Goal: Task Accomplishment & Management: Complete application form

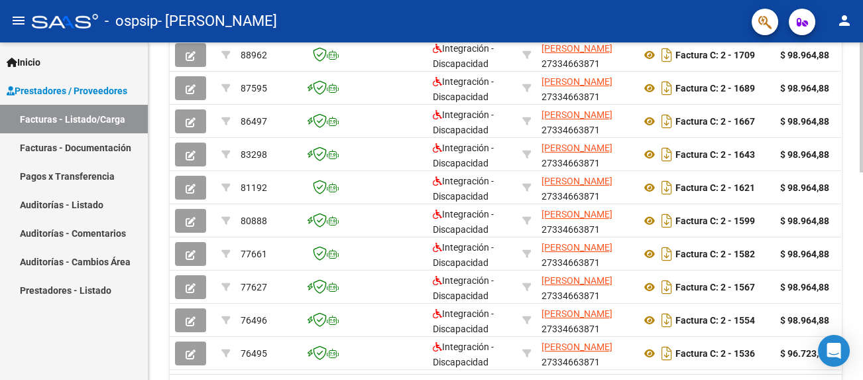
scroll to position [458, 0]
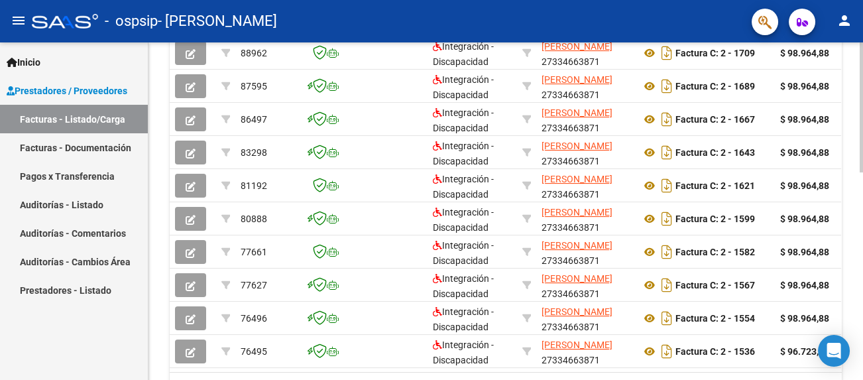
click at [860, 235] on div at bounding box center [861, 288] width 3 height 130
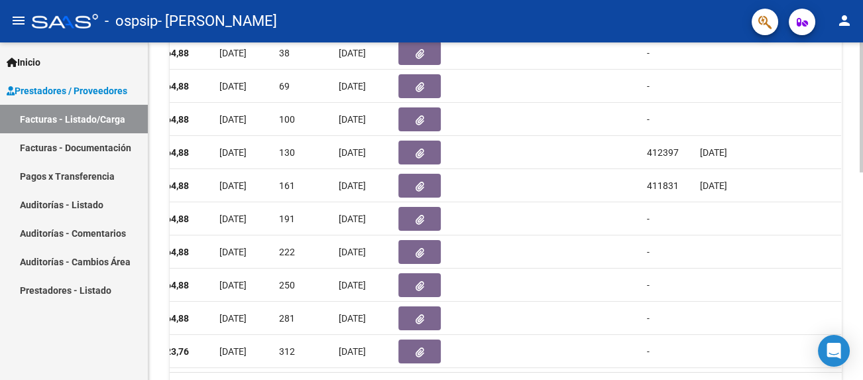
scroll to position [0, 637]
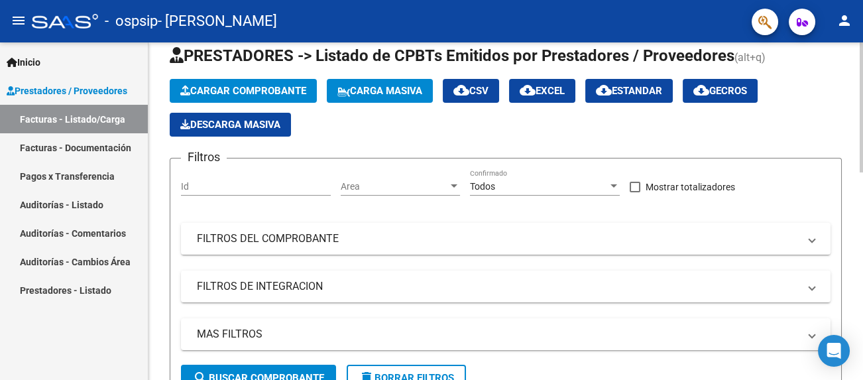
click at [861, 150] on div at bounding box center [861, 121] width 3 height 130
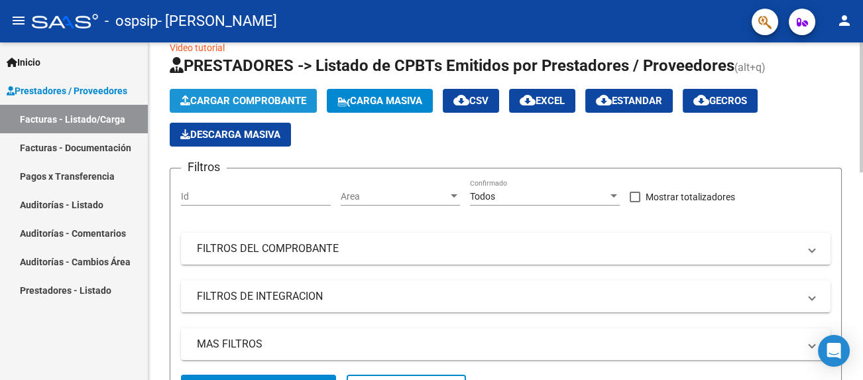
click at [304, 93] on button "Cargar Comprobante" at bounding box center [243, 101] width 147 height 24
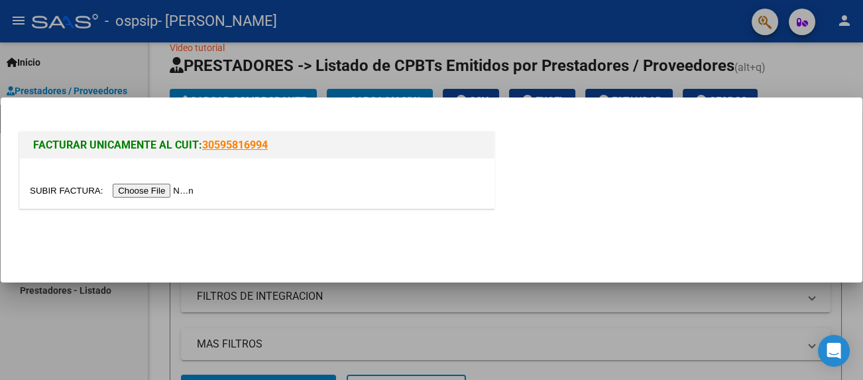
click at [192, 188] on input "file" at bounding box center [114, 191] width 168 height 14
click at [159, 184] on input "file" at bounding box center [114, 191] width 168 height 14
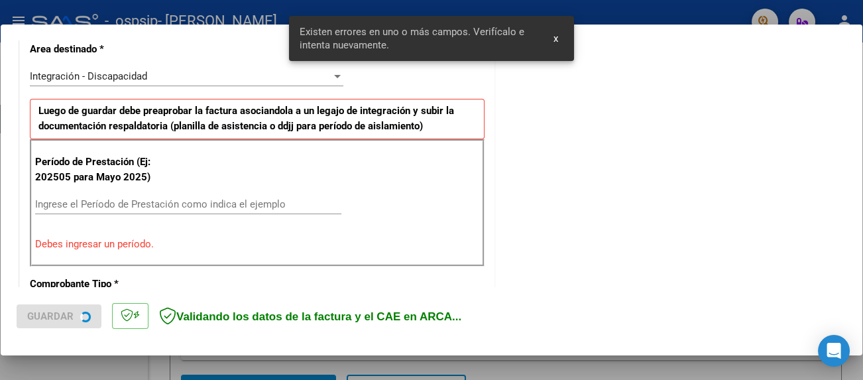
scroll to position [312, 0]
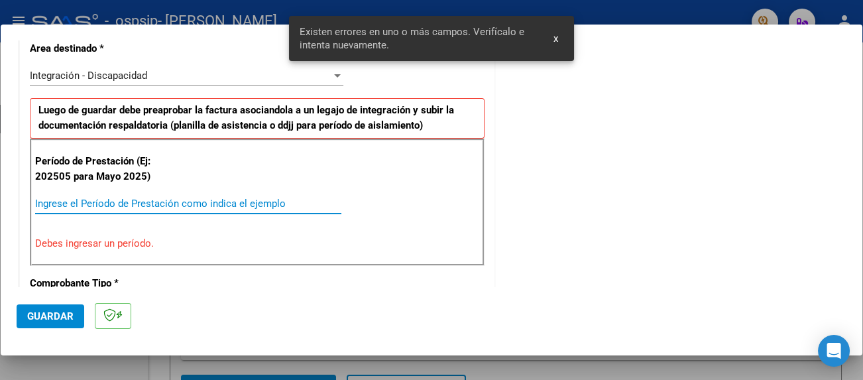
click at [149, 204] on input "Ingrese el Período de Prestación como indica el ejemplo" at bounding box center [188, 204] width 306 height 12
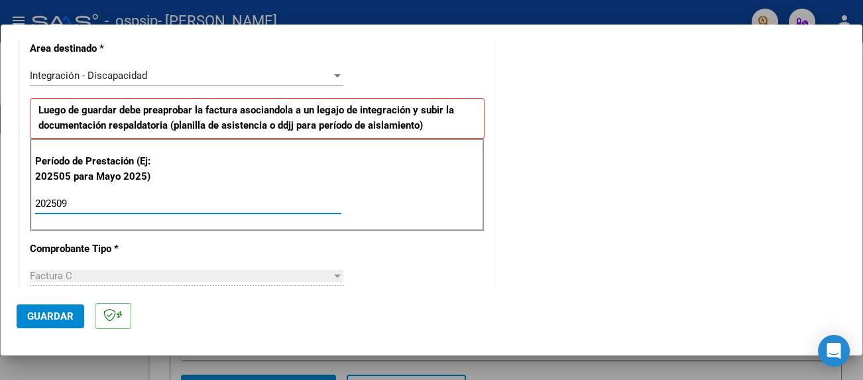
type input "202509"
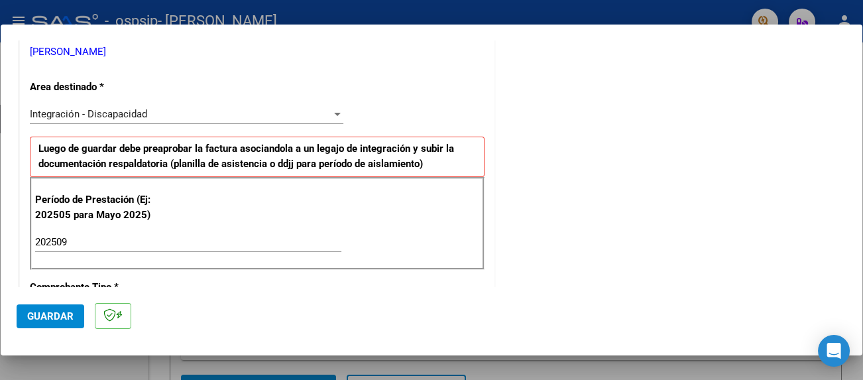
scroll to position [241, 0]
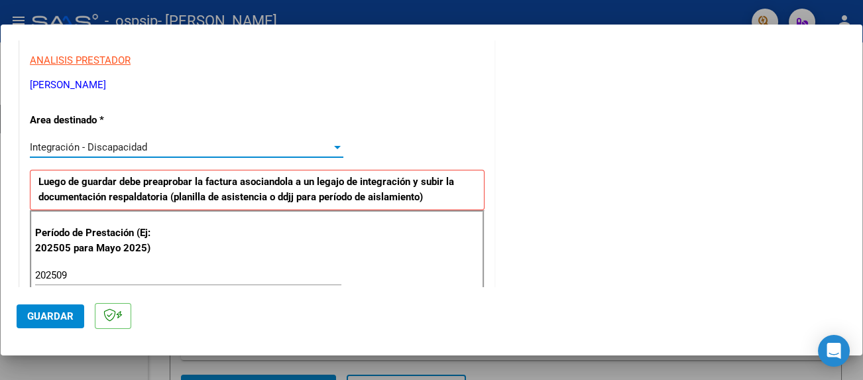
click at [337, 147] on div at bounding box center [337, 147] width 12 height 11
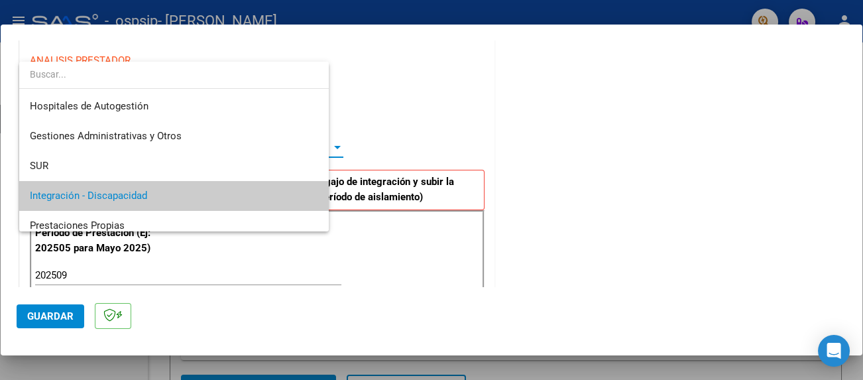
scroll to position [49, 0]
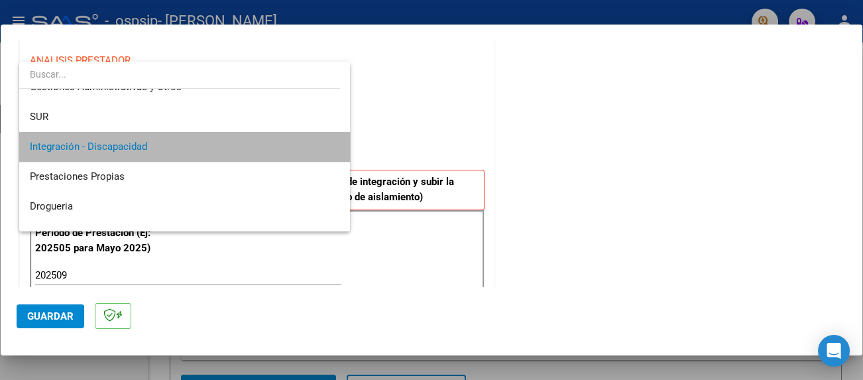
click at [337, 147] on mat-option "Integración - Discapacidad" at bounding box center [184, 147] width 331 height 30
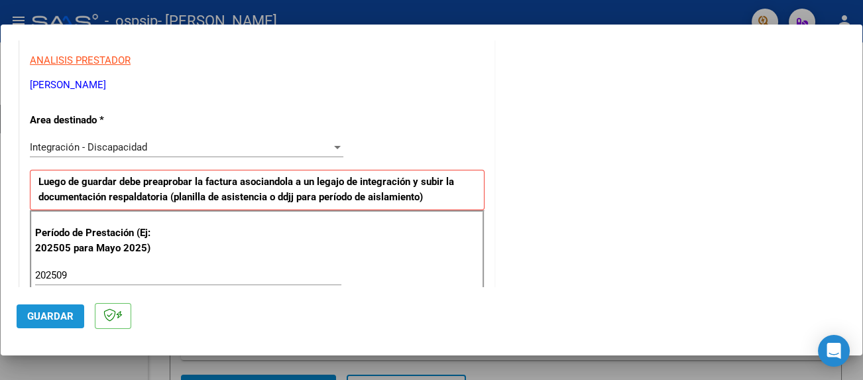
click at [62, 312] on span "Guardar" at bounding box center [50, 316] width 46 height 12
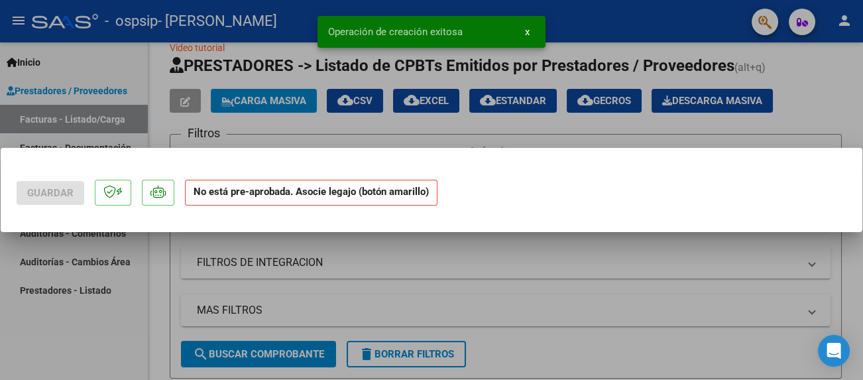
scroll to position [0, 0]
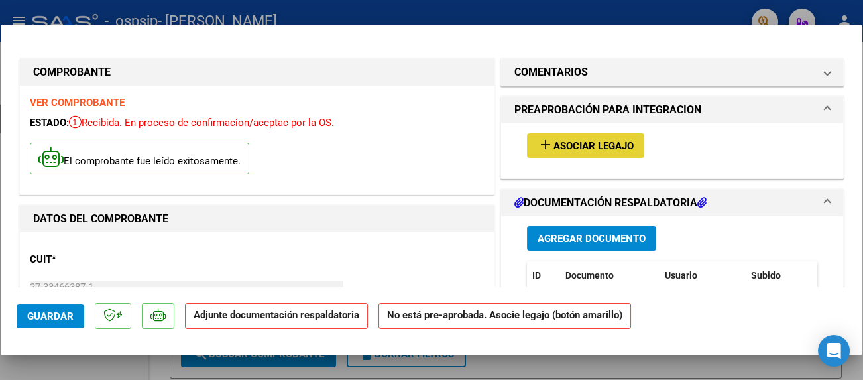
click at [627, 149] on span "Asociar Legajo" at bounding box center [594, 146] width 80 height 12
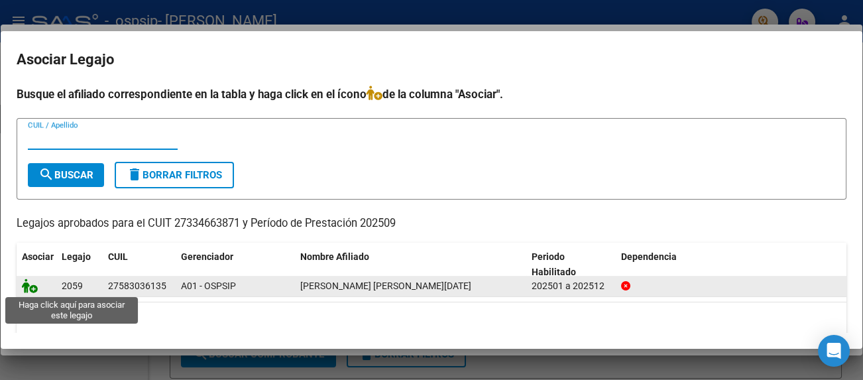
click at [32, 285] on icon at bounding box center [30, 285] width 16 height 15
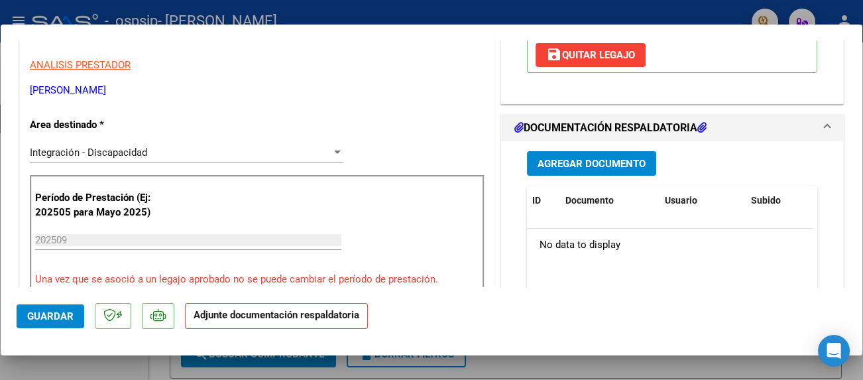
scroll to position [265, 0]
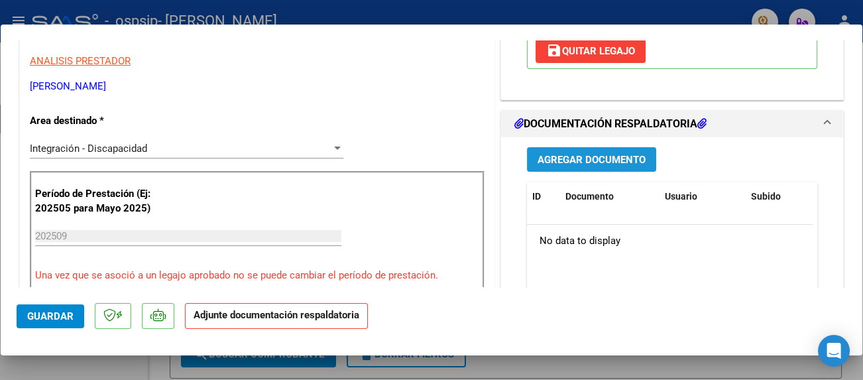
click at [560, 154] on span "Agregar Documento" at bounding box center [592, 160] width 108 height 12
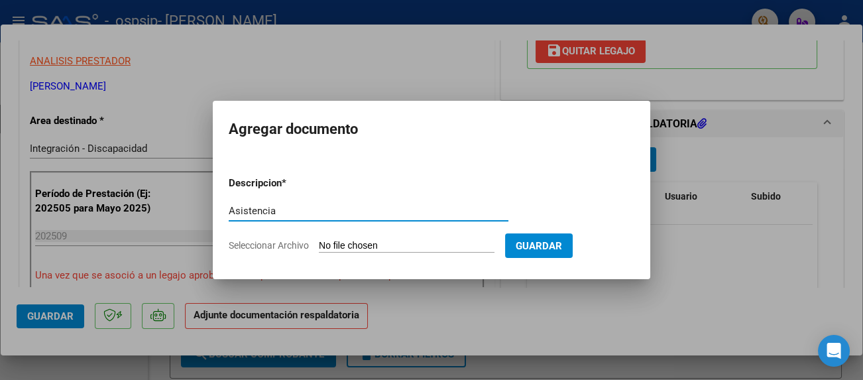
type input "Asistencia"
click at [345, 245] on input "Seleccionar Archivo" at bounding box center [407, 246] width 176 height 13
type input "C:\fakepath\[PERSON_NAME] septiembre asistencia.pdf"
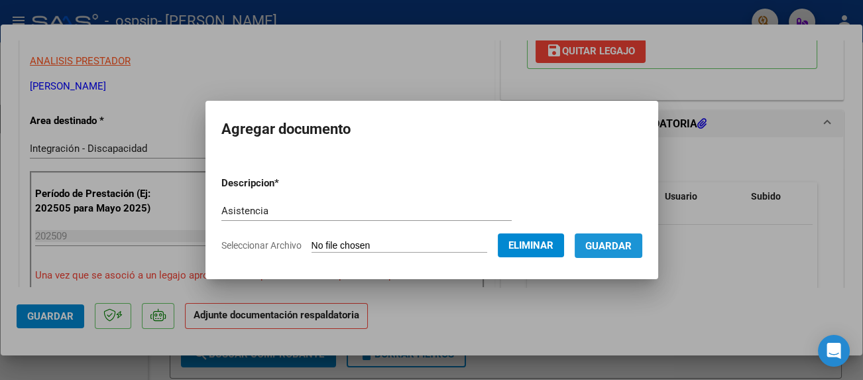
click at [622, 249] on span "Guardar" at bounding box center [608, 246] width 46 height 12
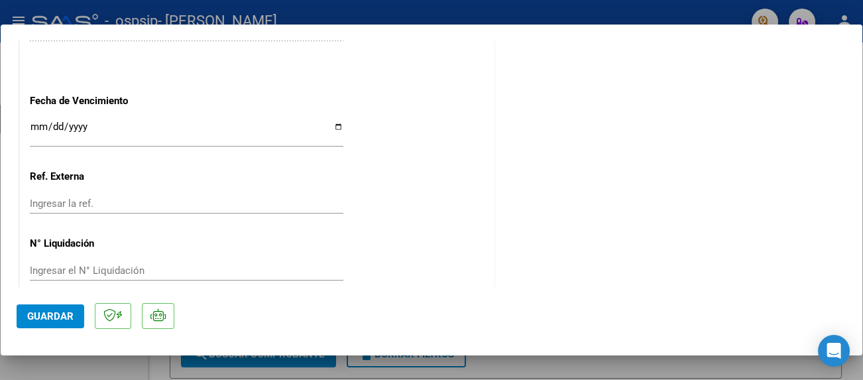
scroll to position [938, 0]
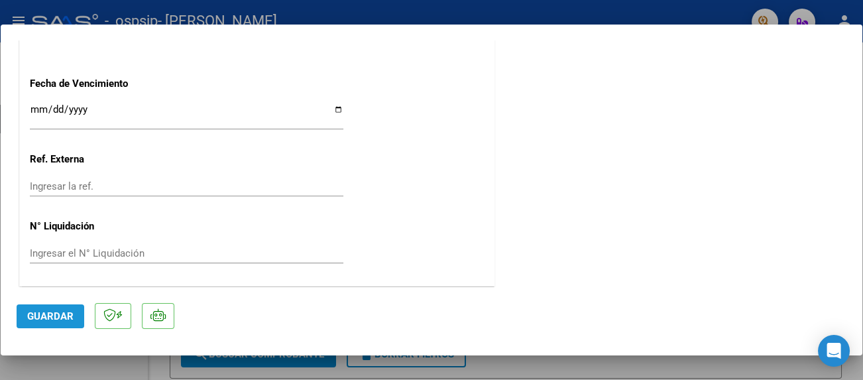
click at [62, 320] on span "Guardar" at bounding box center [50, 316] width 46 height 12
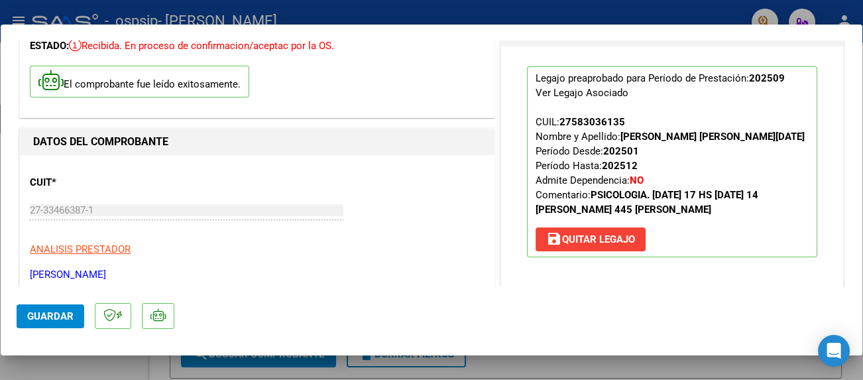
scroll to position [0, 0]
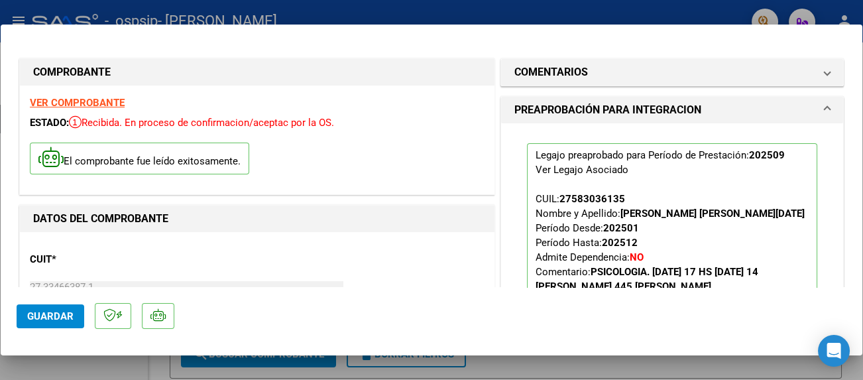
click at [620, 13] on div at bounding box center [431, 190] width 863 height 380
type input "$ 0,00"
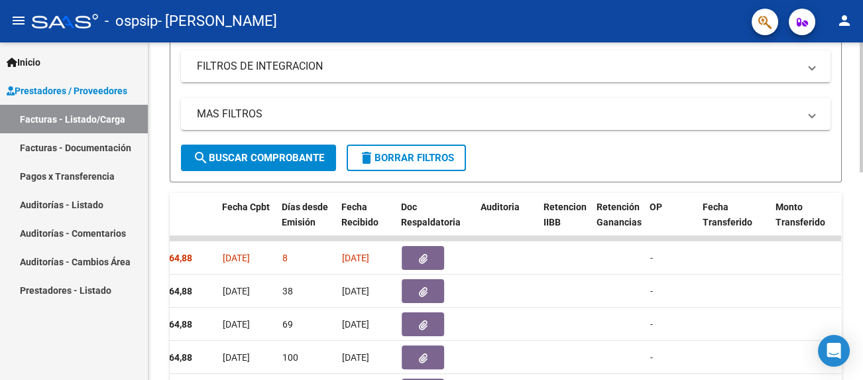
scroll to position [265, 0]
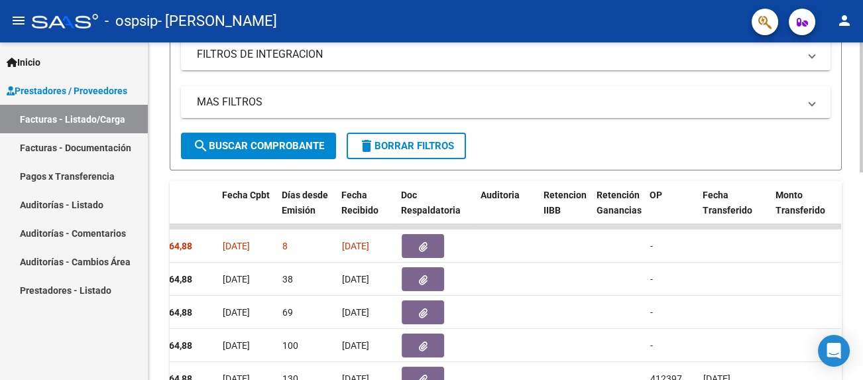
click at [861, 187] on div at bounding box center [861, 212] width 3 height 130
